Goal: Task Accomplishment & Management: Use online tool/utility

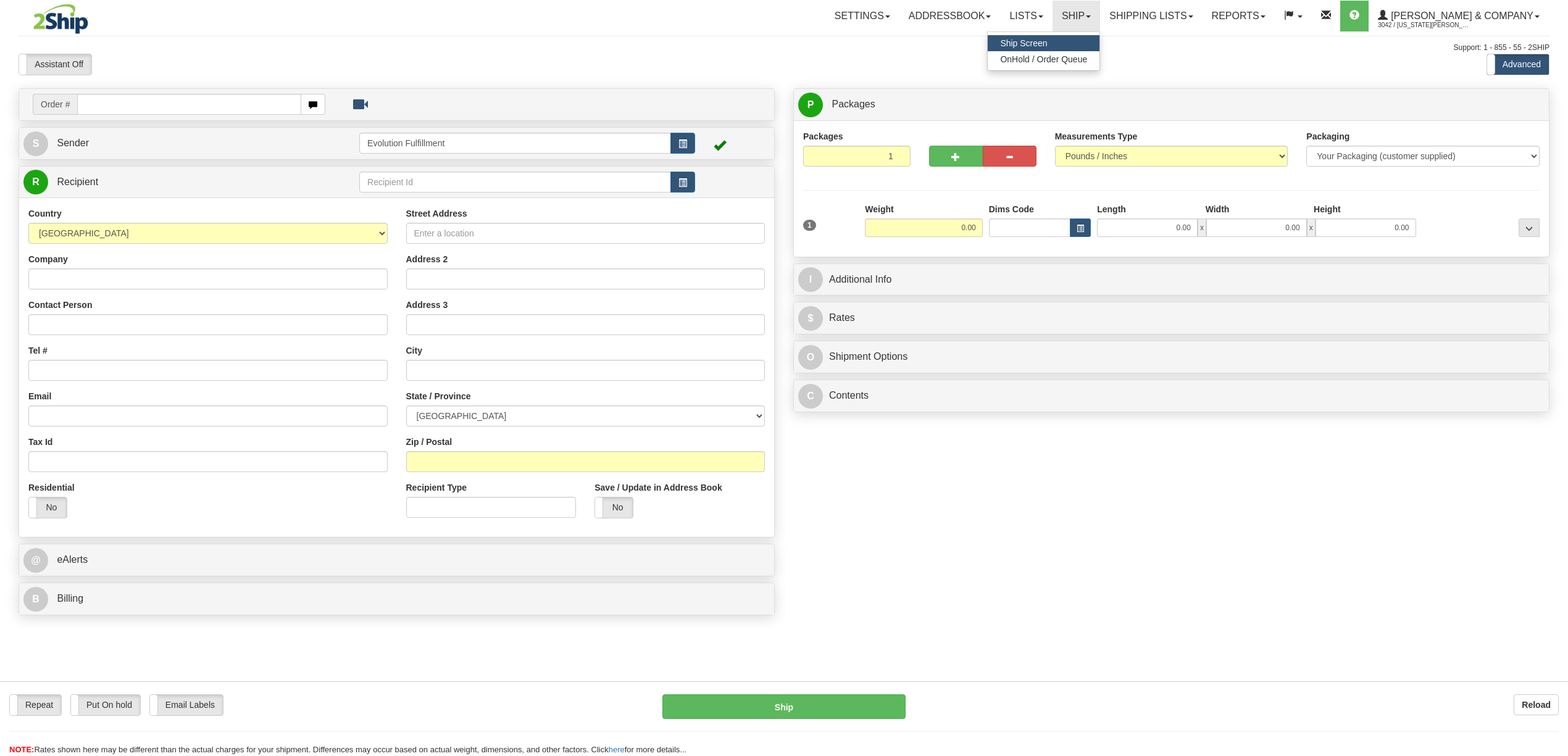
click at [1100, 52] on link "OnHold / Order Queue" at bounding box center [1043, 59] width 112 height 16
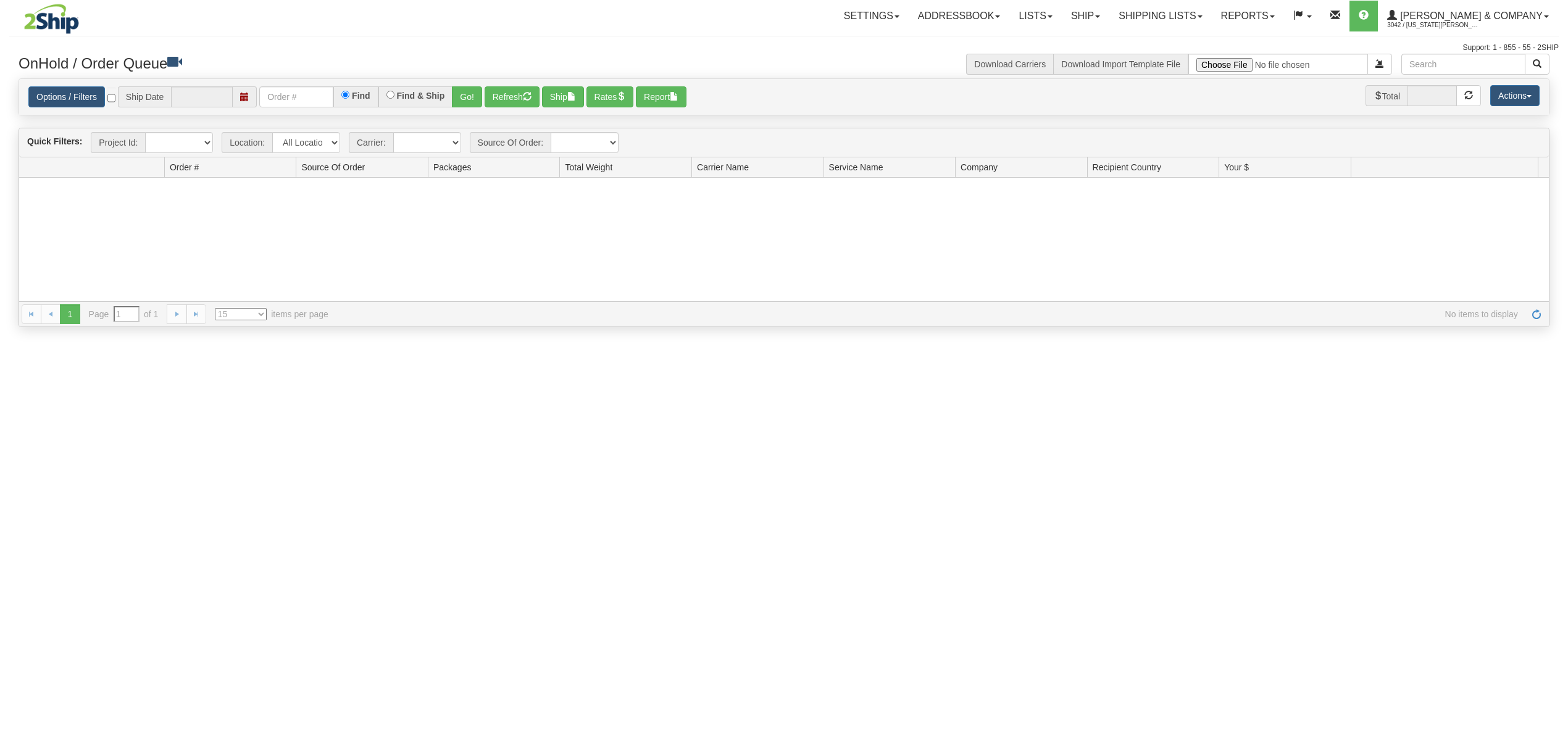
type input "[DATE]"
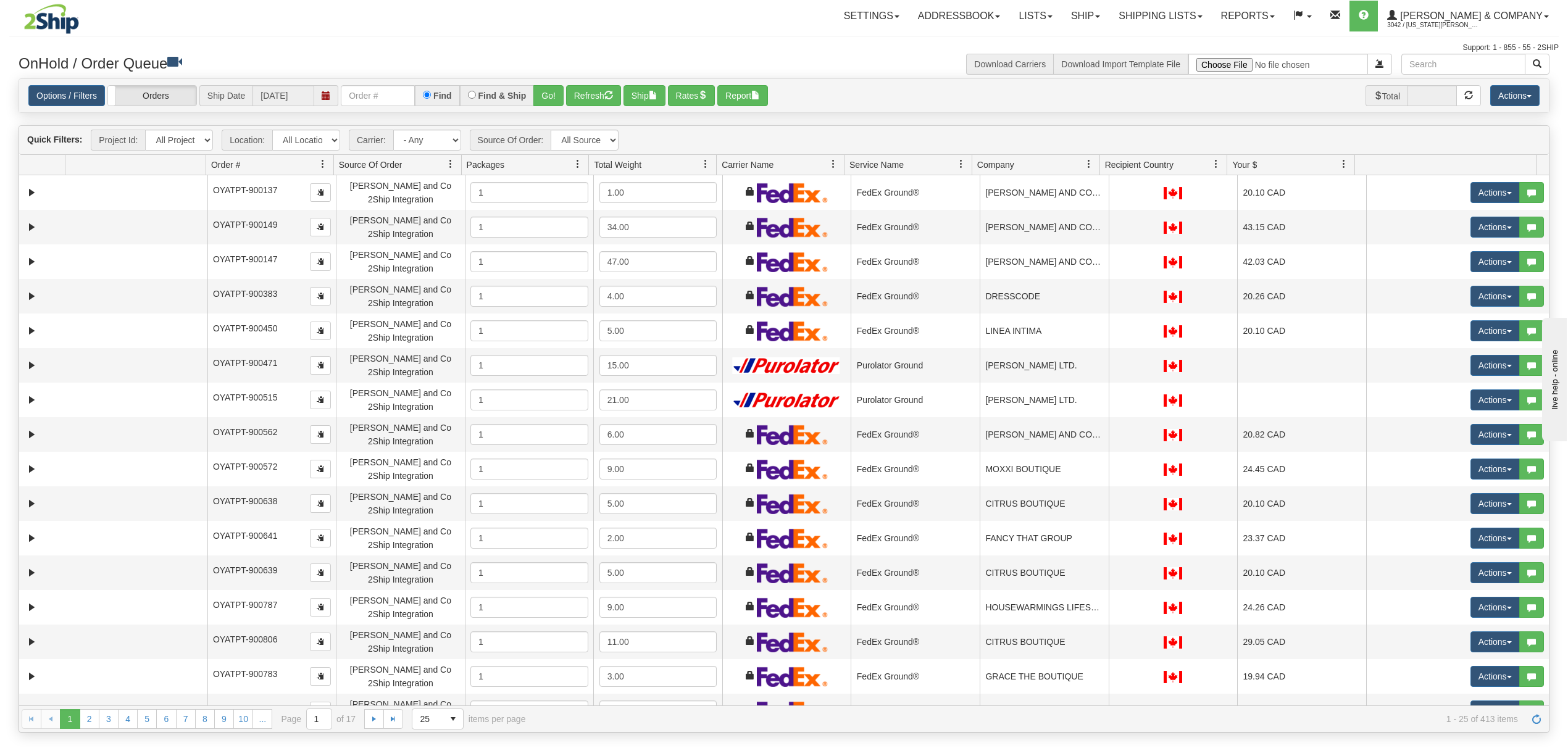
click at [836, 169] on span at bounding box center [833, 163] width 10 height 10
click at [827, 167] on link at bounding box center [834, 164] width 21 height 21
click at [314, 140] on select "All Locations Evolution Fulfillment" at bounding box center [306, 140] width 68 height 21
click at [440, 143] on select "- Any - Has NO carrier assigned - Has a carrier assigned Purolator FedEx Expres…" at bounding box center [427, 140] width 68 height 21
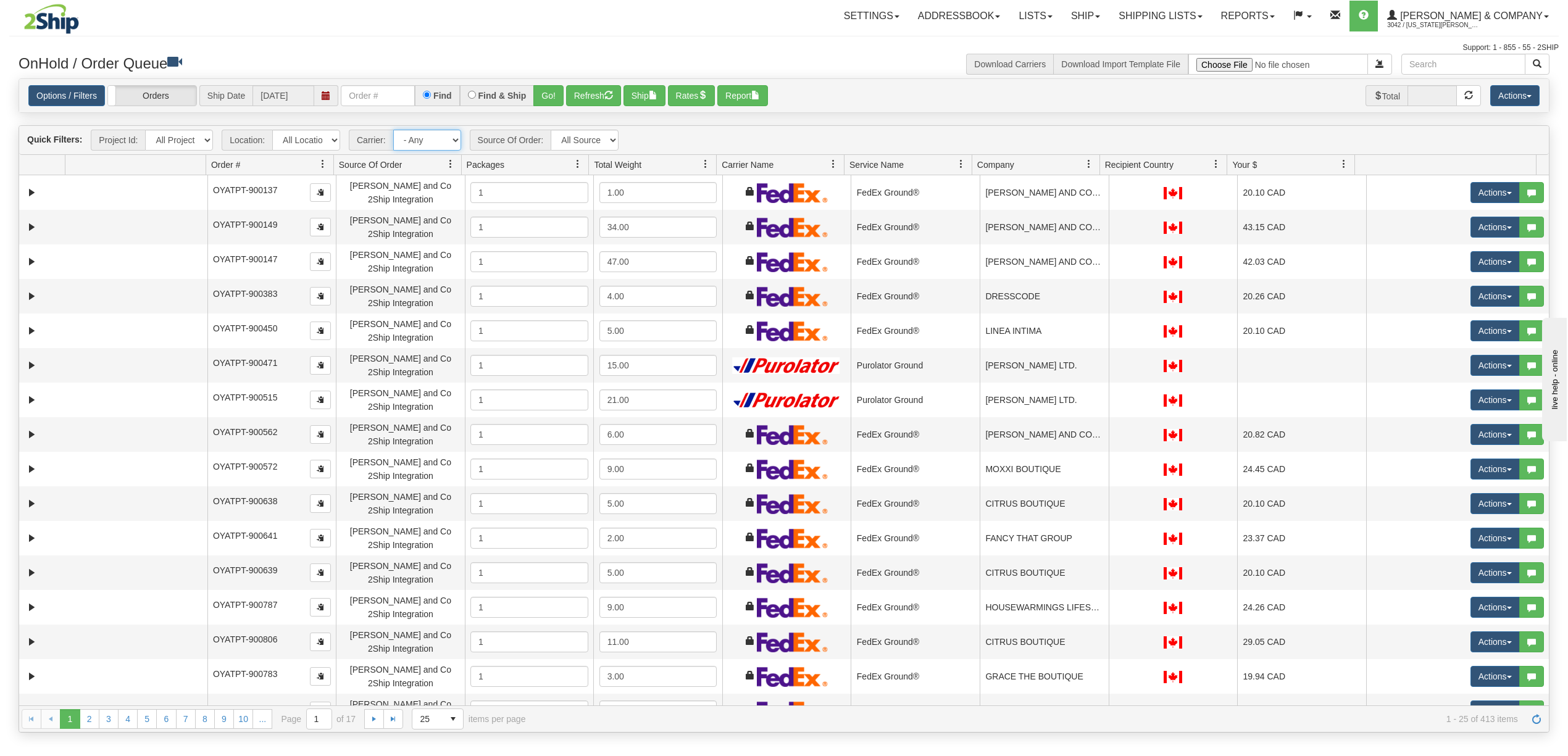
select select "-1"
click at [394, 131] on select "- Any - Has NO carrier assigned - Has a carrier assigned Purolator FedEx Expres…" at bounding box center [427, 140] width 68 height 21
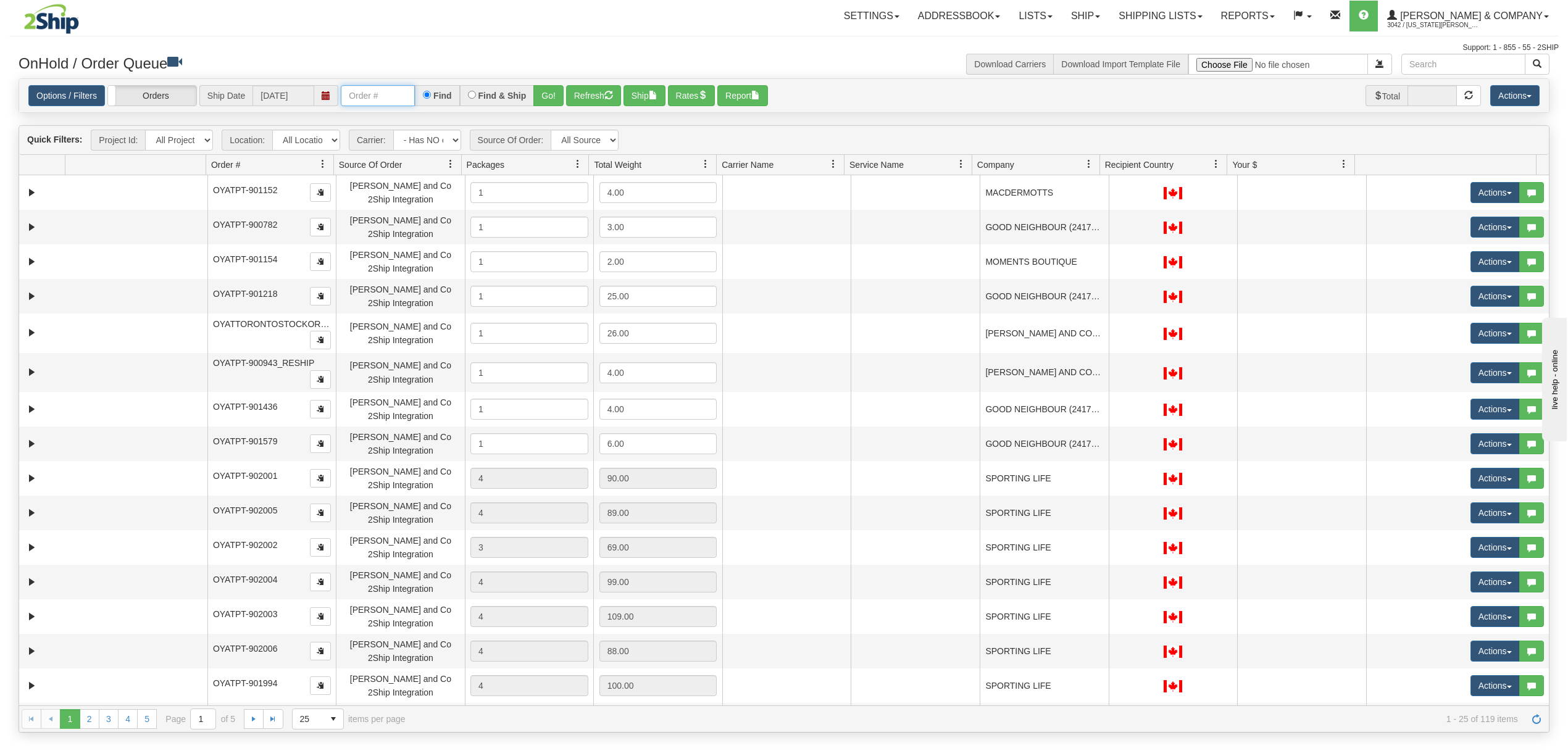
click at [377, 95] on input "text" at bounding box center [378, 96] width 74 height 21
type input "902632"
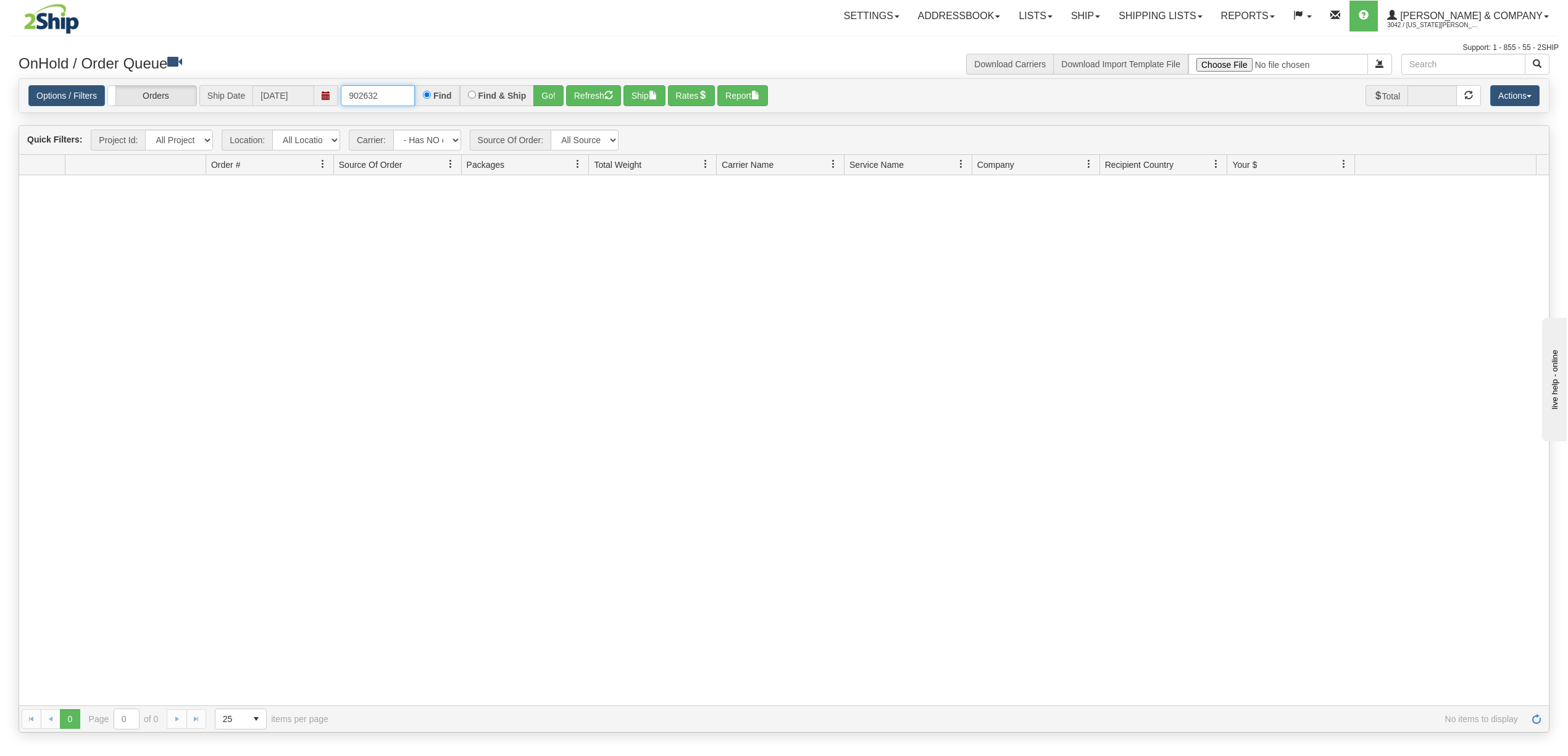
drag, startPoint x: 398, startPoint y: 101, endPoint x: 228, endPoint y: 107, distance: 170.1
click at [228, 107] on div "Options / Filters Group Shipments Orders Ship Date [DATE] 902632 Find Find & Sh…" at bounding box center [784, 96] width 1511 height 22
click at [440, 140] on select "- Any - Has NO carrier assigned - Has a carrier assigned Purolator FedEx Expres…" at bounding box center [427, 140] width 68 height 21
select select "grid toolbar"
click at [394, 131] on select "- Any - Has NO carrier assigned - Has a carrier assigned Purolator FedEx Expres…" at bounding box center [427, 140] width 68 height 21
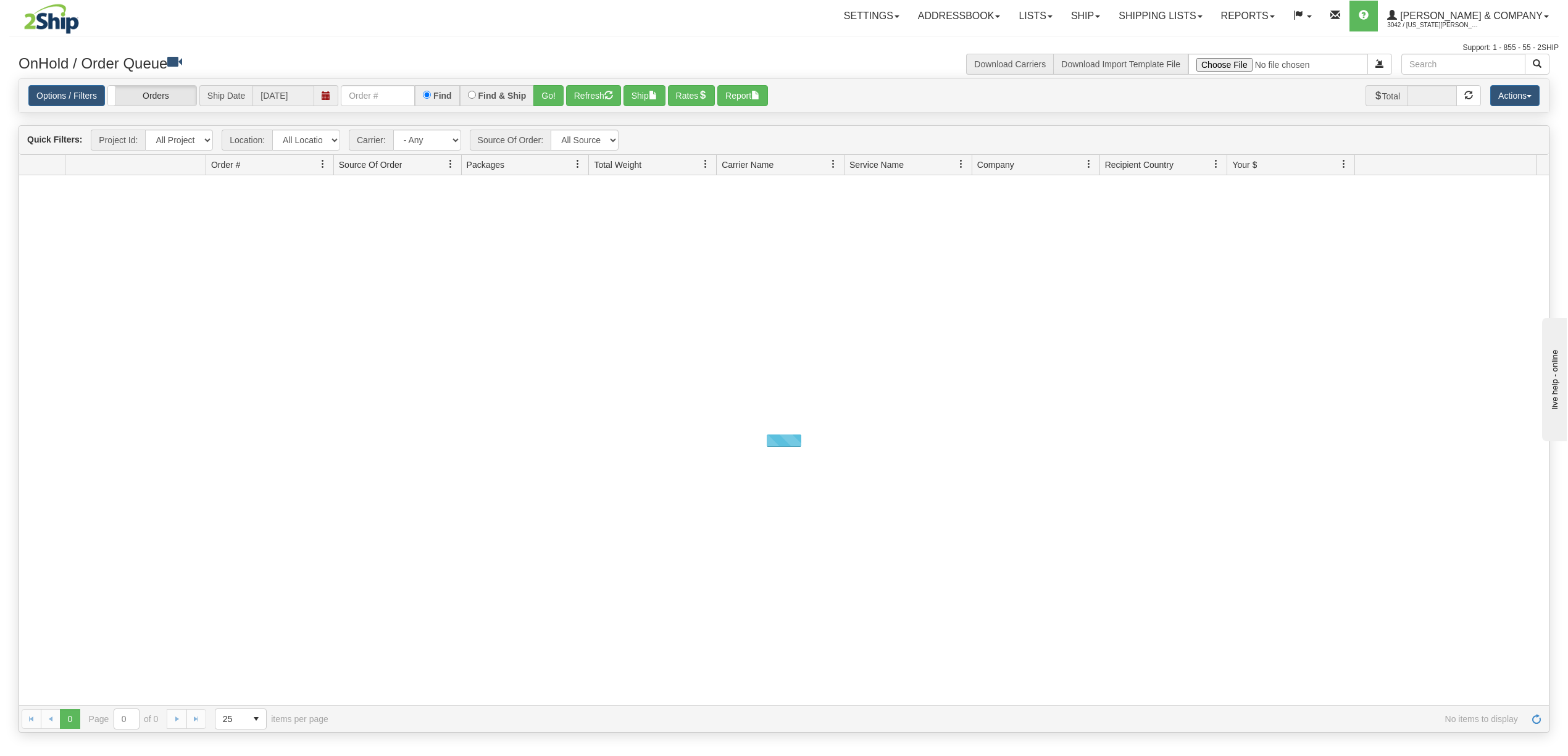
click at [378, 84] on div "Options / Filters Group Shipments Orders Ship Date [DATE] Find Find & Ship Go! …" at bounding box center [784, 96] width 1530 height 34
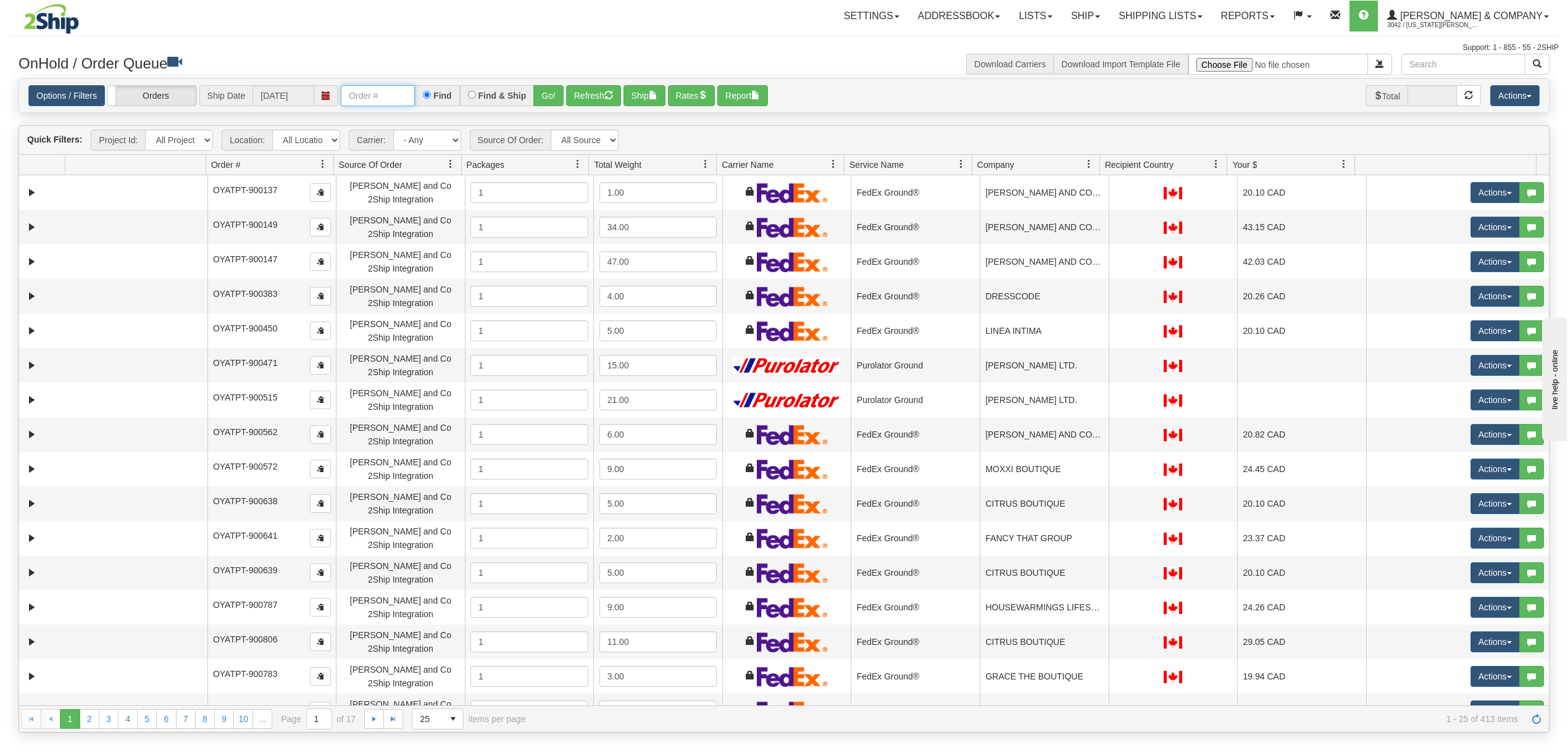
click at [398, 97] on input "text" at bounding box center [378, 96] width 74 height 21
type input "902632"
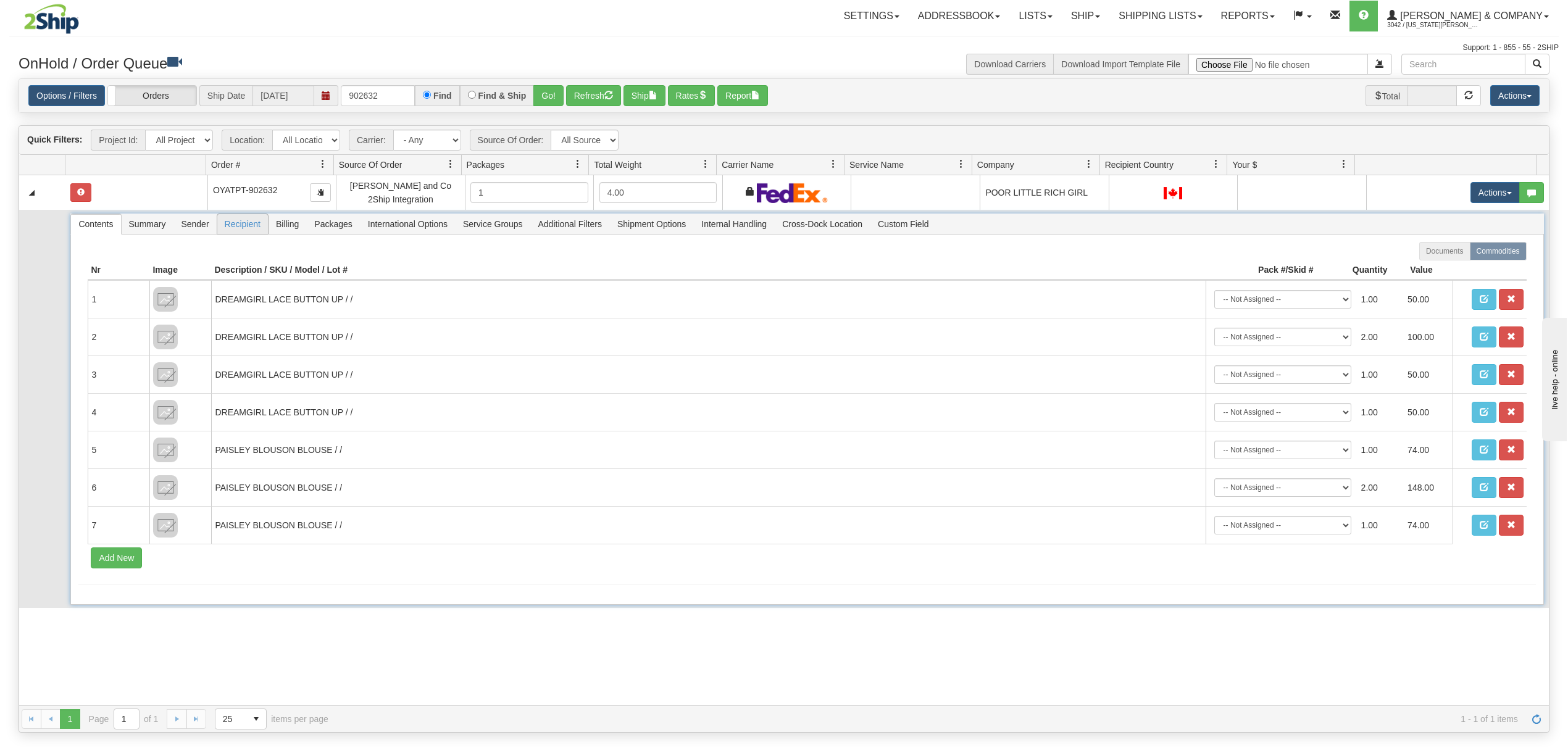
click at [238, 228] on span "Recipient" at bounding box center [242, 224] width 51 height 19
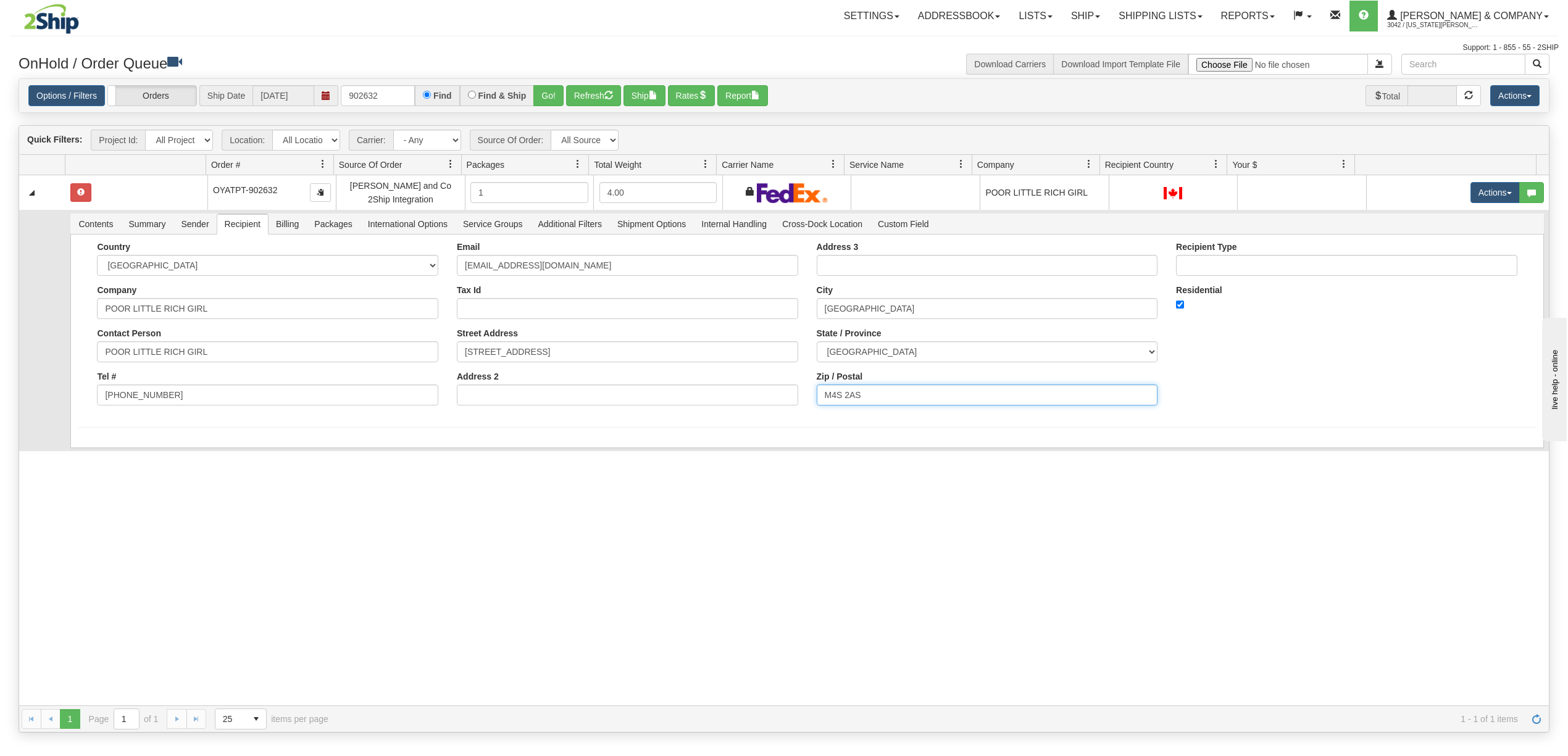
click at [884, 403] on input "M4S 2AS" at bounding box center [987, 395] width 342 height 21
type input "M4S 2A3"
click at [1263, 360] on div "Country [GEOGRAPHIC_DATA] [GEOGRAPHIC_DATA] [GEOGRAPHIC_DATA] [GEOGRAPHIC_DATA]…" at bounding box center [806, 328] width 1457 height 173
click at [95, 457] on button "Save" at bounding box center [96, 450] width 36 height 21
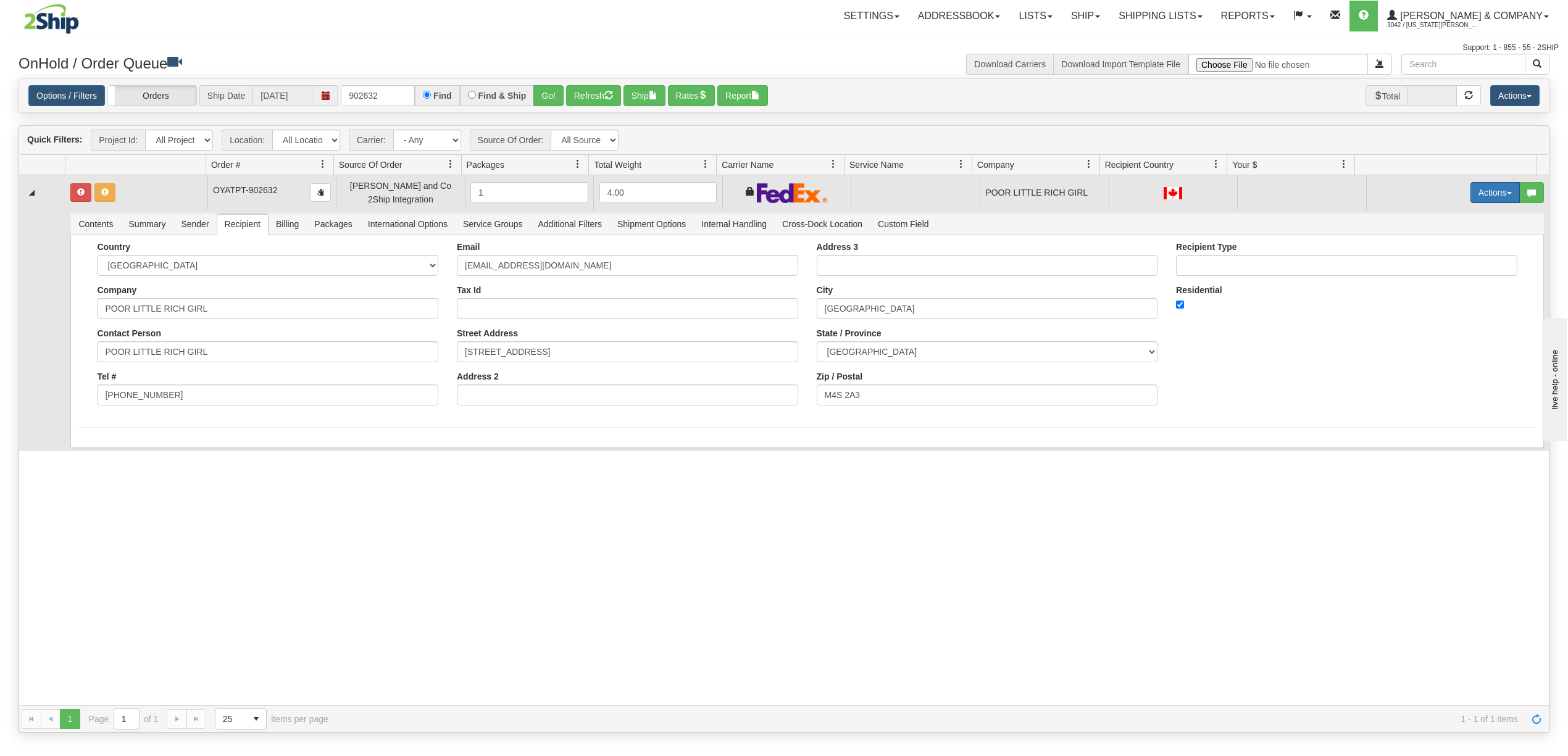
click at [1477, 198] on button "Actions" at bounding box center [1495, 192] width 49 height 21
click at [1473, 250] on span "Rate All Services" at bounding box center [1470, 248] width 74 height 10
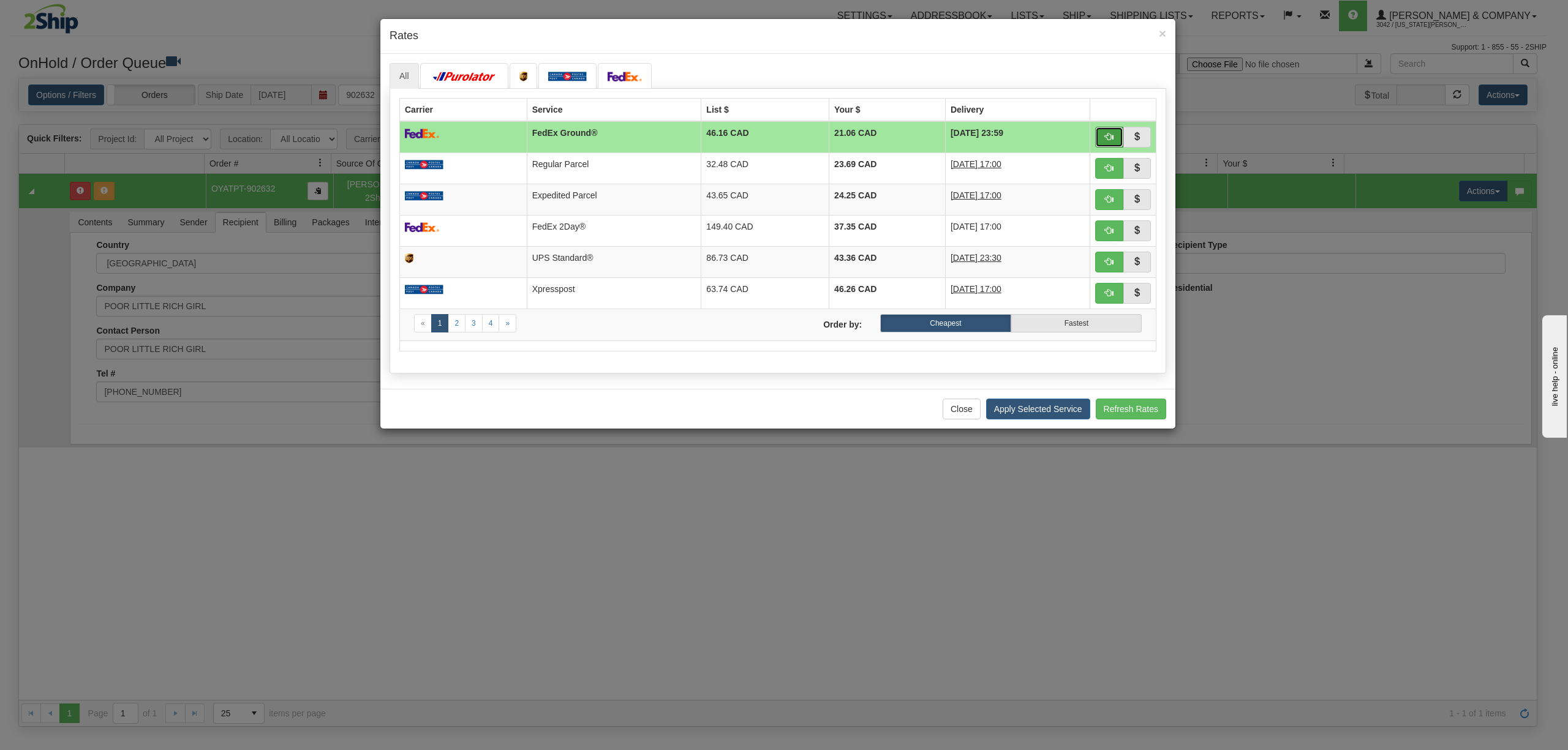
click at [1113, 132] on button "button" at bounding box center [1110, 137] width 28 height 21
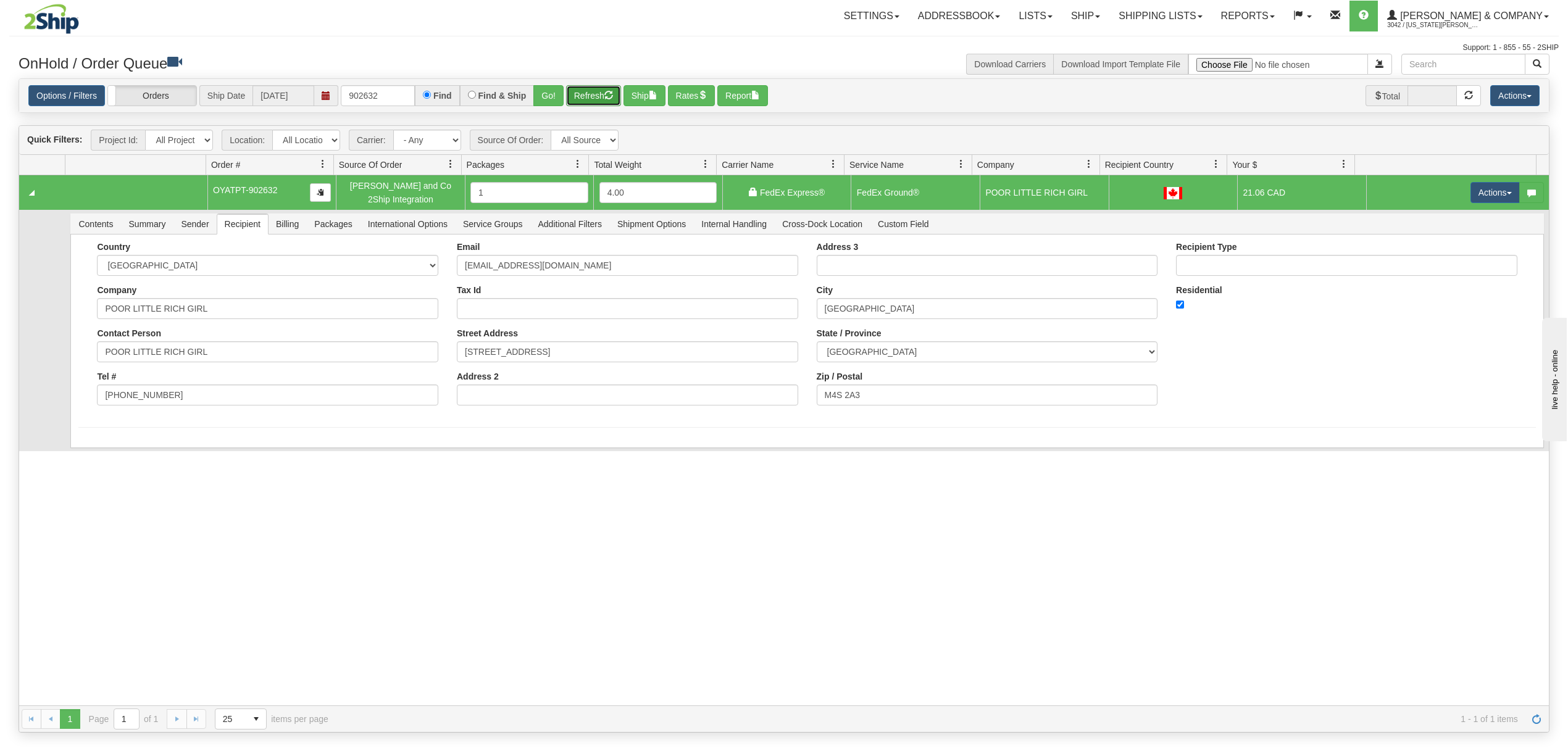
click at [606, 95] on button "Refresh" at bounding box center [593, 96] width 55 height 21
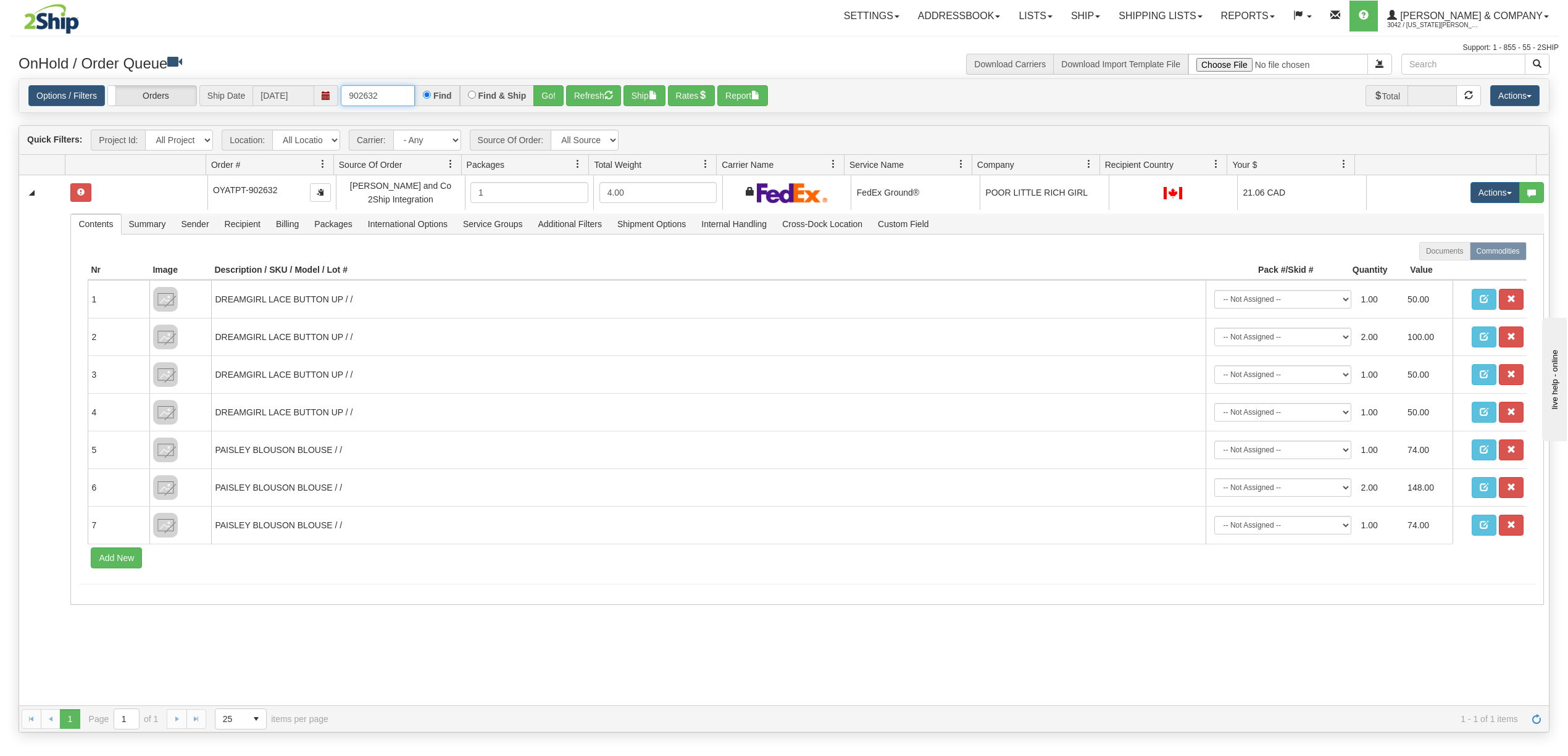
drag, startPoint x: 394, startPoint y: 102, endPoint x: 157, endPoint y: 126, distance: 238.2
click at [157, 126] on div "Is equal to Is not equal to Contains Does not contains CAD USD EUR ZAR [PERSON_…" at bounding box center [784, 405] width 1550 height 654
type input "902658"
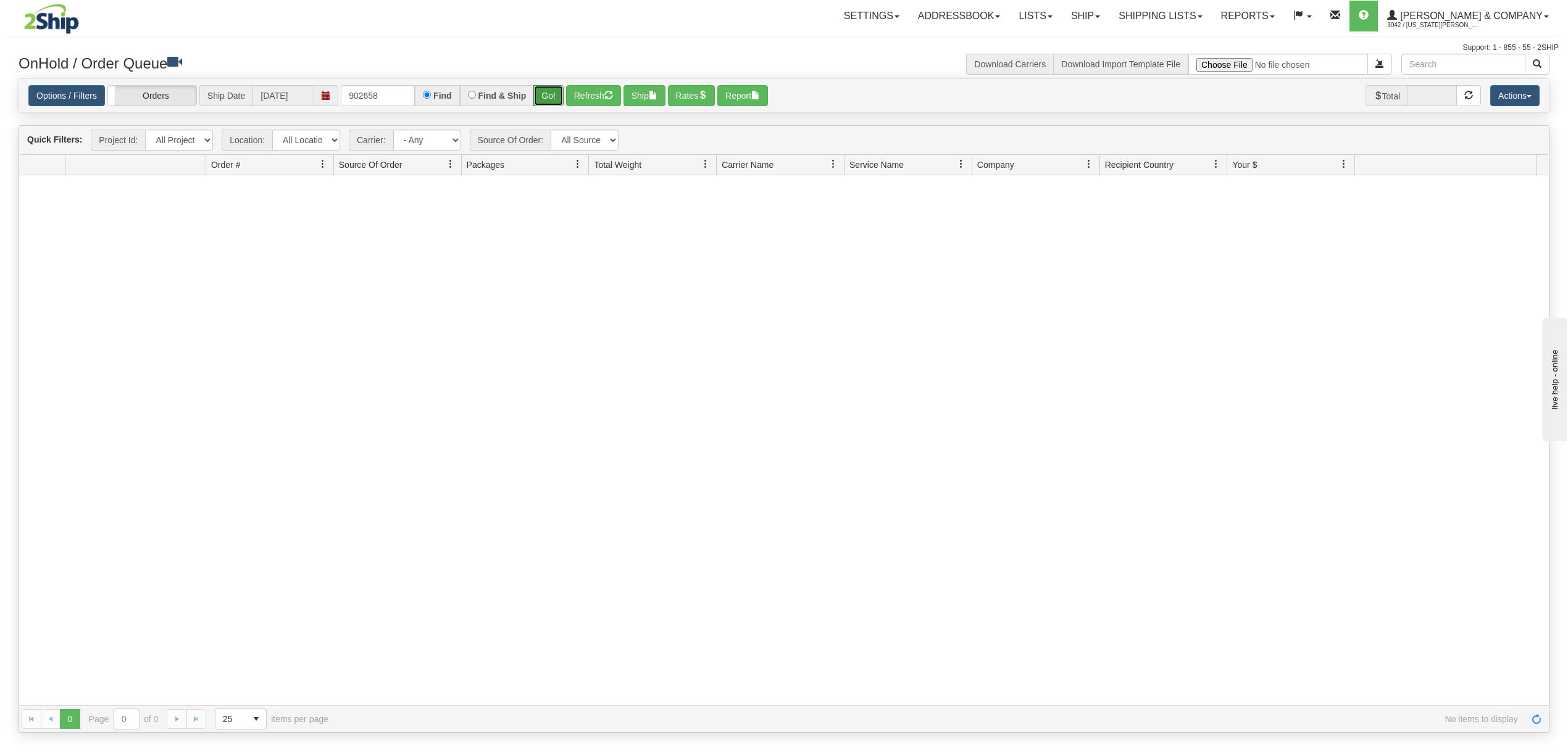
click at [561, 90] on button "Go!" at bounding box center [548, 96] width 30 height 21
drag, startPoint x: 402, startPoint y: 97, endPoint x: 24, endPoint y: 124, distance: 379.0
click at [39, 124] on div "Is equal to Is not equal to Contains Does not contains CAD USD EUR ZAR [PERSON_…" at bounding box center [784, 405] width 1550 height 654
click at [549, 95] on button "Go!" at bounding box center [548, 96] width 30 height 21
